Goal: Browse casually

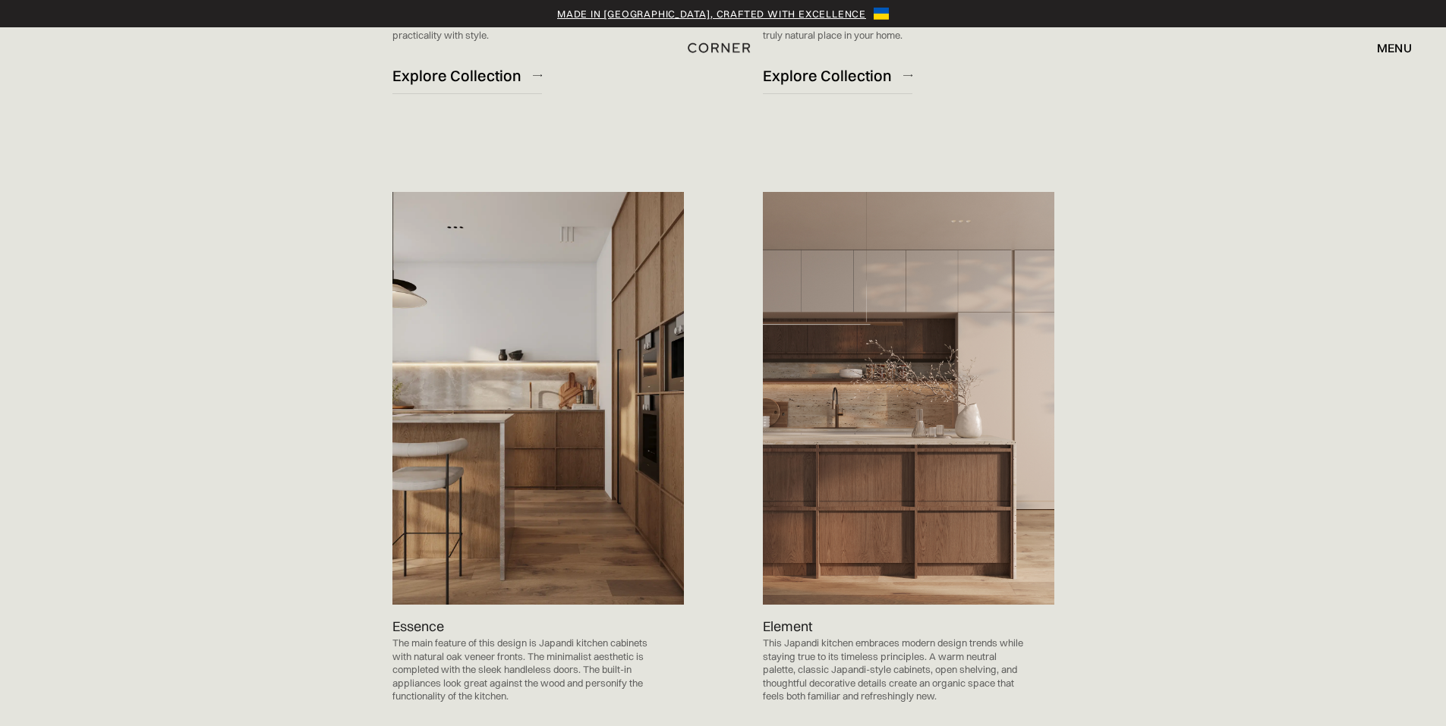
scroll to position [1518, 0]
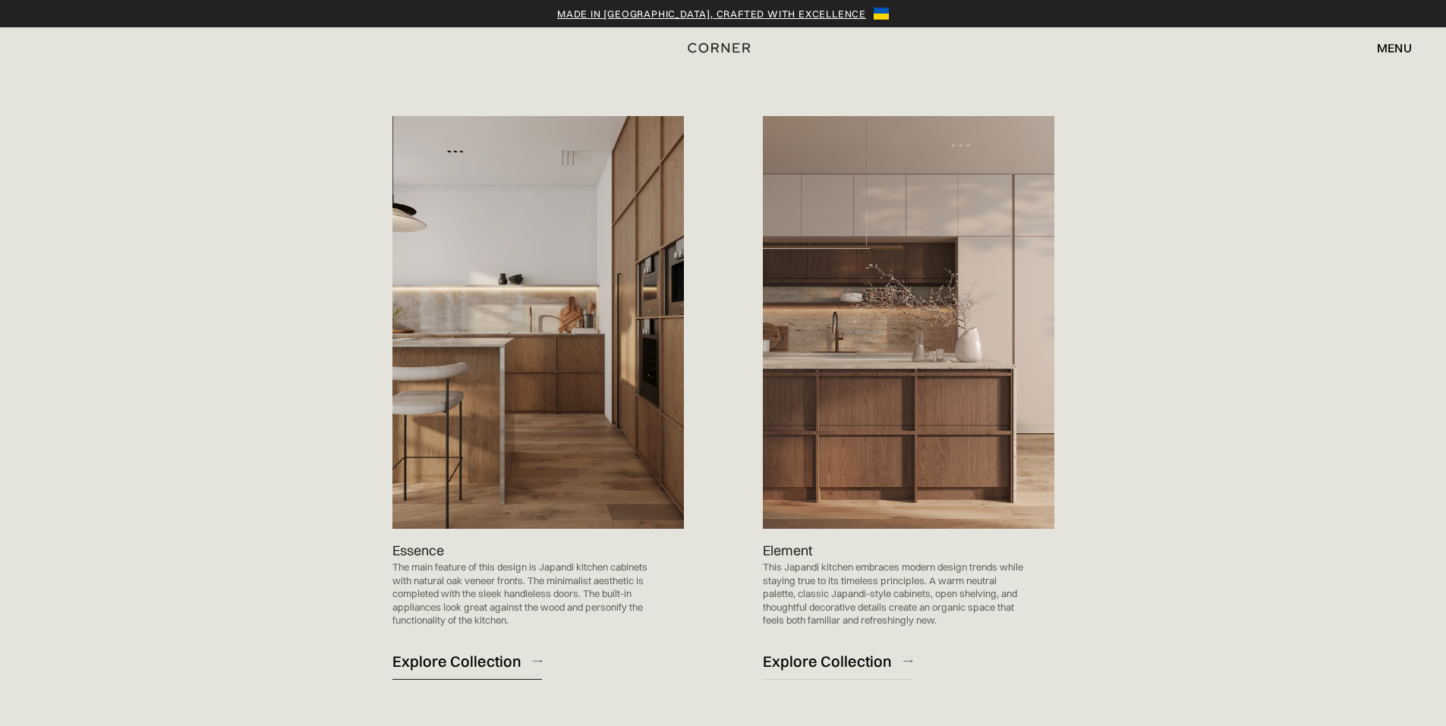
click at [462, 658] on div "Explore Collection" at bounding box center [456, 661] width 129 height 20
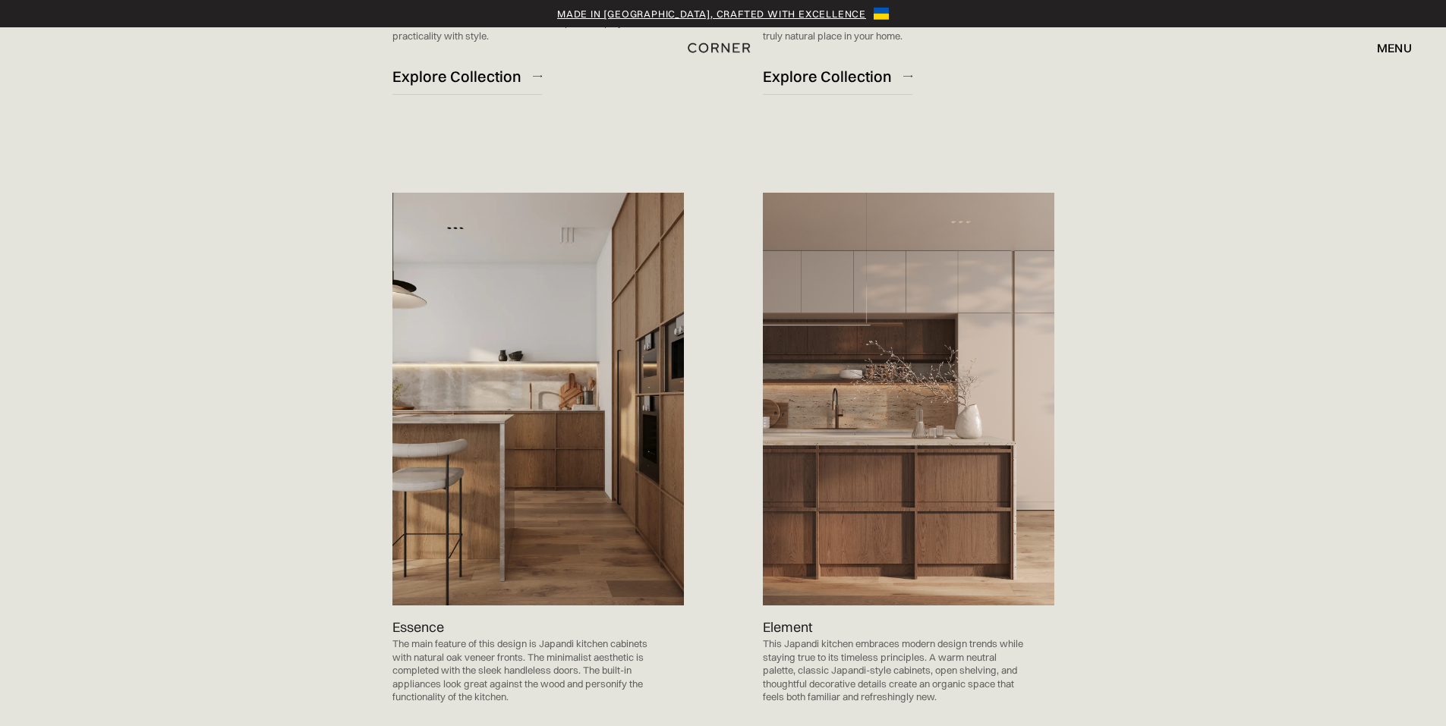
scroll to position [1365, 0]
